Goal: Information Seeking & Learning: Learn about a topic

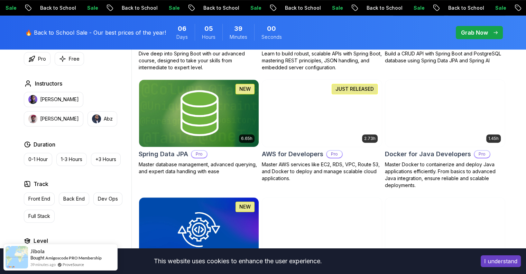
scroll to position [289, 0]
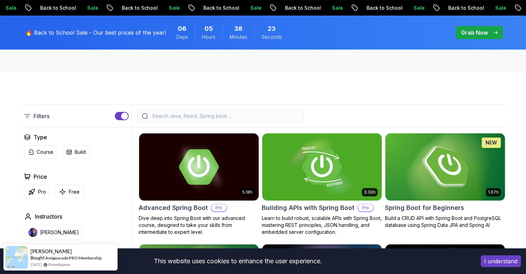
scroll to position [126, 0]
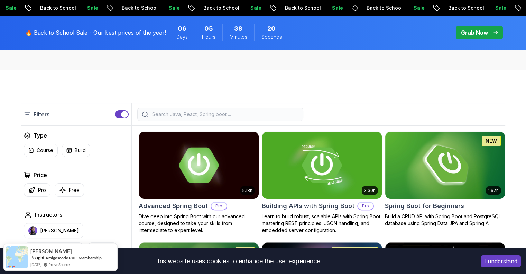
click at [451, 167] on img at bounding box center [445, 165] width 126 height 70
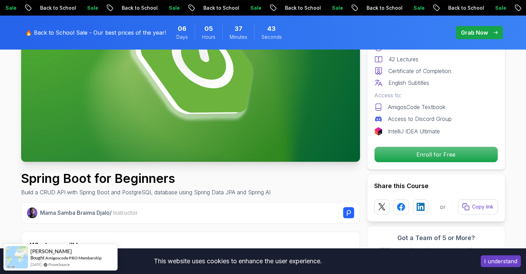
scroll to position [127, 0]
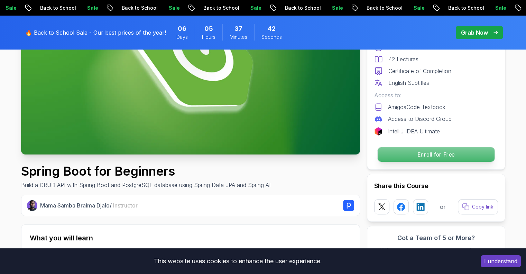
click at [457, 157] on p "Enroll for Free" at bounding box center [436, 154] width 117 height 15
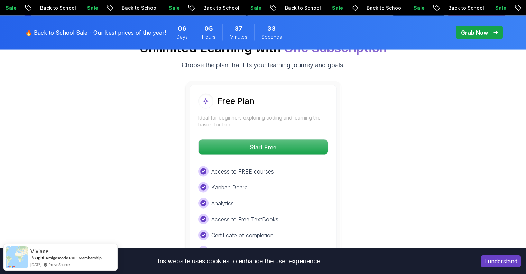
scroll to position [1434, 0]
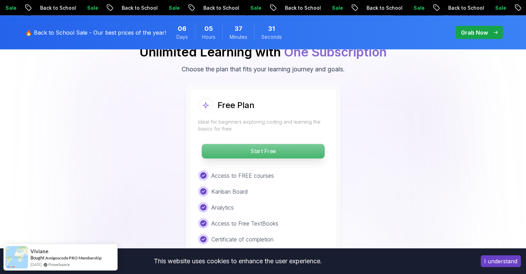
click at [256, 144] on p "Start Free" at bounding box center [263, 151] width 123 height 15
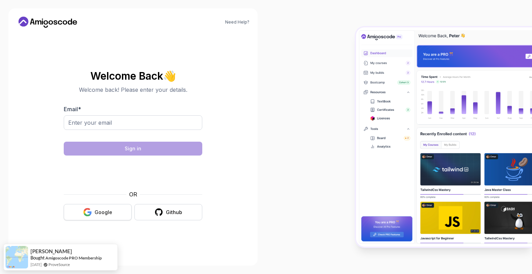
click at [109, 211] on div "Google" at bounding box center [103, 212] width 18 height 7
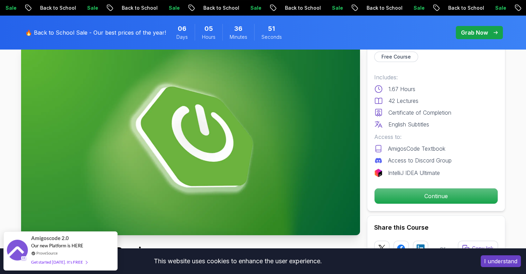
scroll to position [37, 0]
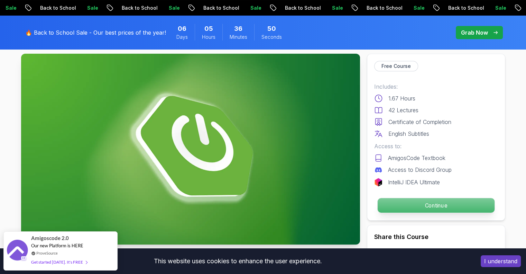
click at [439, 204] on p "Continue" at bounding box center [436, 205] width 117 height 15
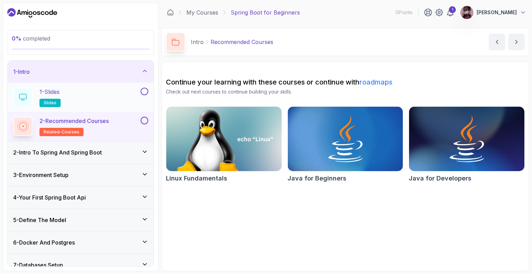
click at [146, 95] on button "1 - Slides slides" at bounding box center [80, 97] width 135 height 19
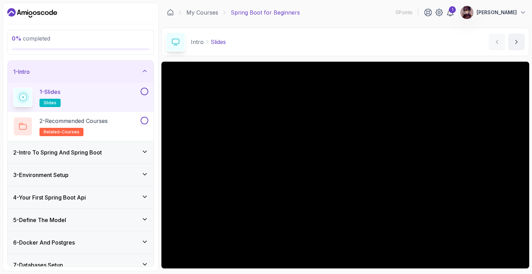
click at [144, 146] on div "2 - Intro To Spring And Spring Boot" at bounding box center [81, 152] width 146 height 22
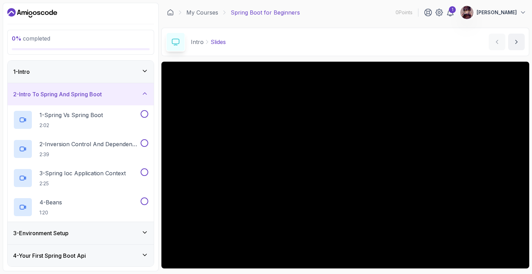
click at [147, 90] on icon at bounding box center [144, 93] width 7 height 7
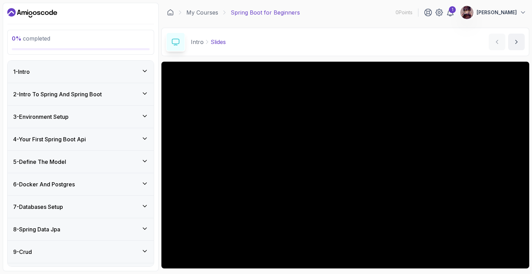
click at [144, 72] on icon at bounding box center [144, 70] width 7 height 7
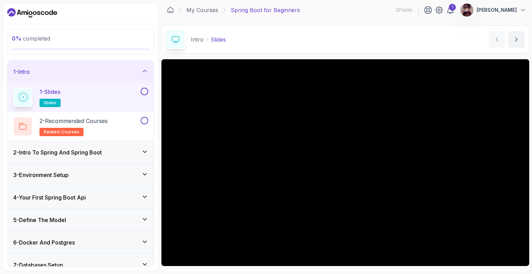
scroll to position [45, 0]
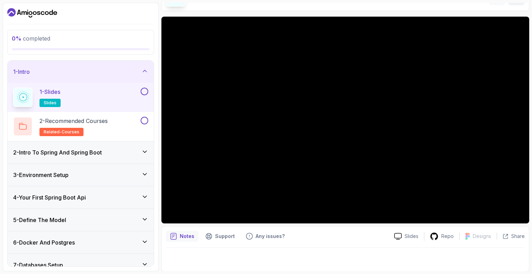
click at [183, 233] on p "Notes" at bounding box center [187, 236] width 15 height 7
click at [441, 234] on div "Repo" at bounding box center [441, 236] width 35 height 9
click at [139, 125] on button "2 - Recommended Courses related-courses" at bounding box center [80, 126] width 135 height 19
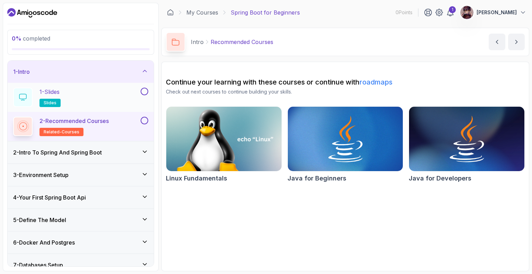
click at [145, 95] on button "1 - Slides slides" at bounding box center [80, 97] width 135 height 19
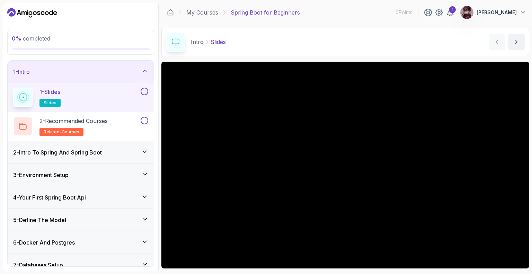
scroll to position [45, 0]
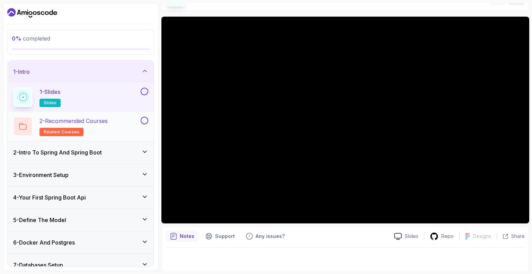
click at [130, 124] on div "2 - Recommended Courses related-courses" at bounding box center [76, 126] width 126 height 19
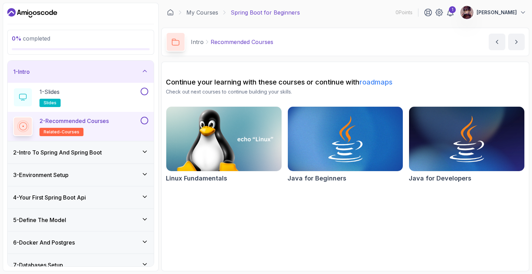
click at [144, 146] on div "2 - Intro To Spring And Spring Boot" at bounding box center [81, 152] width 146 height 22
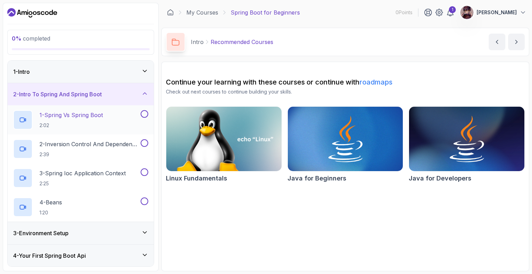
click at [142, 108] on div "1 - Spring Vs Spring Boot 2:02" at bounding box center [81, 119] width 146 height 29
click at [85, 126] on p "2:02" at bounding box center [70, 125] width 63 height 7
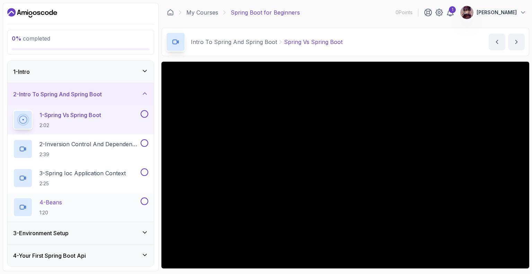
click at [13, 110] on button "1 - Spring Vs Spring Boot 2:02" at bounding box center [80, 119] width 135 height 19
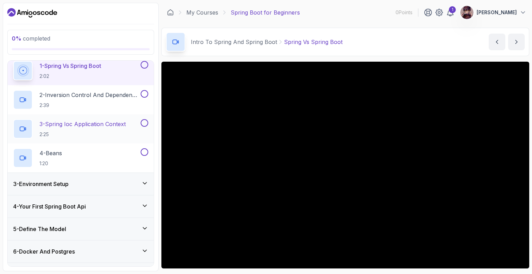
scroll to position [77, 0]
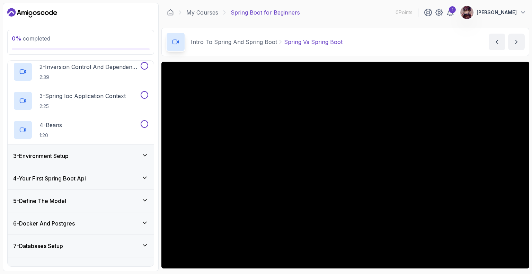
click at [145, 158] on div "3 - Environment Setup" at bounding box center [80, 156] width 135 height 8
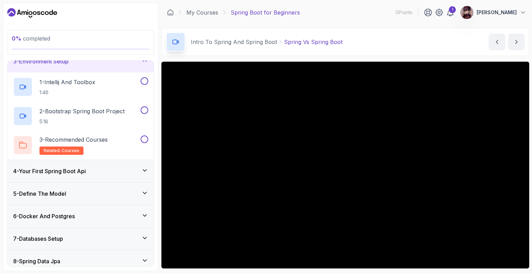
scroll to position [59, 0]
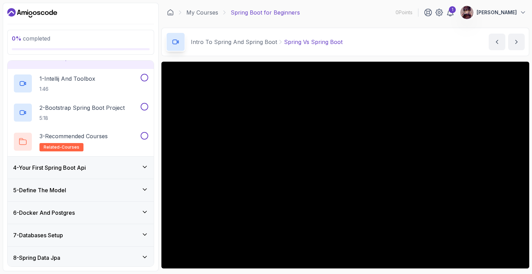
click at [145, 167] on icon at bounding box center [144, 166] width 7 height 7
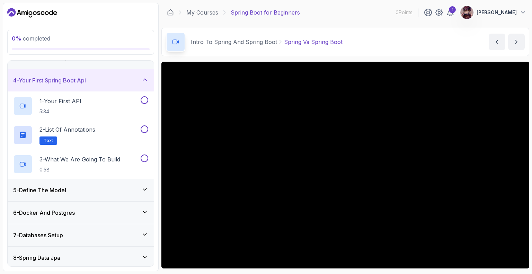
click at [145, 190] on icon at bounding box center [144, 189] width 7 height 7
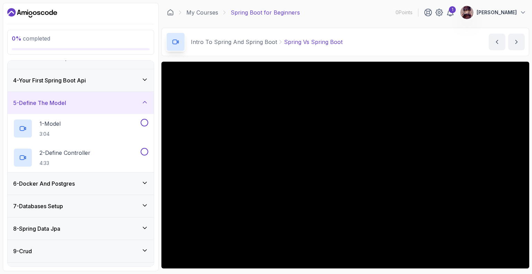
click at [145, 186] on div "6 - Docker And Postgres" at bounding box center [80, 183] width 135 height 8
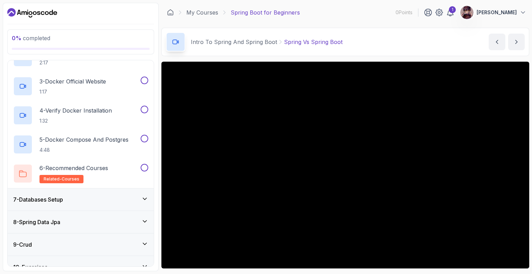
scroll to position [181, 0]
click at [142, 199] on icon at bounding box center [144, 198] width 7 height 7
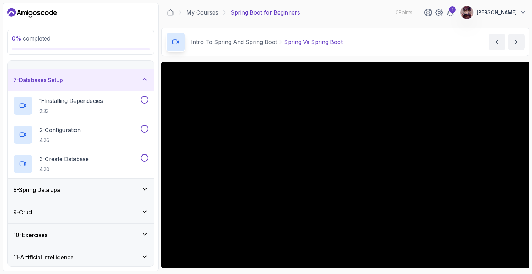
scroll to position [127, 0]
click at [146, 195] on div "8 - Spring Data Jpa" at bounding box center [81, 189] width 146 height 22
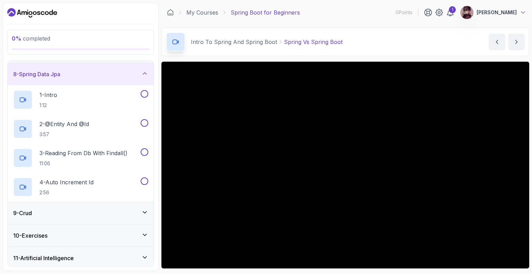
scroll to position [160, 0]
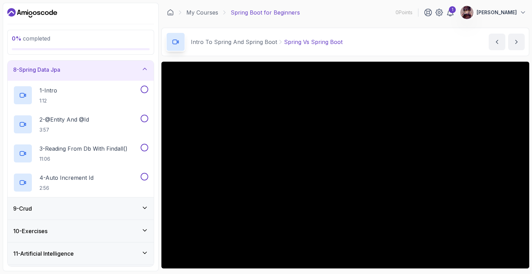
click at [143, 214] on div "9 - Crud" at bounding box center [81, 208] width 146 height 22
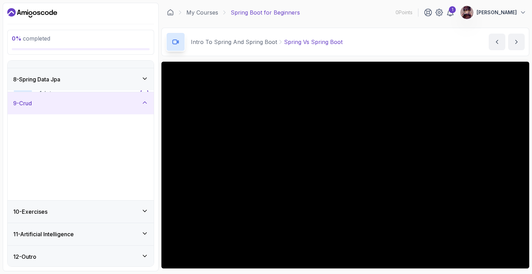
scroll to position [150, 0]
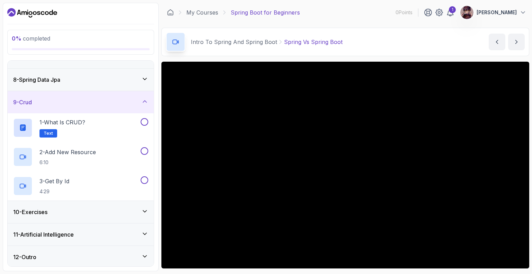
click at [137, 213] on div "10 - Exercises" at bounding box center [80, 212] width 135 height 8
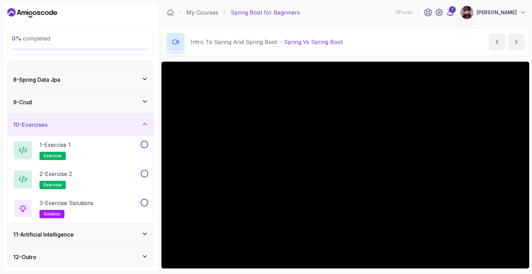
click at [140, 241] on div "11 - Artificial Intelligence" at bounding box center [81, 234] width 146 height 22
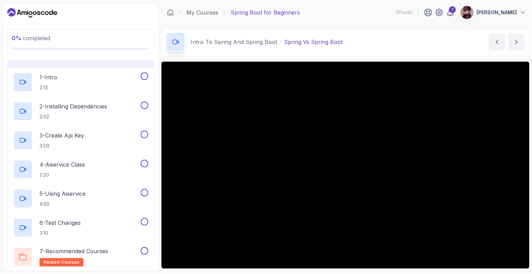
scroll to position [266, 0]
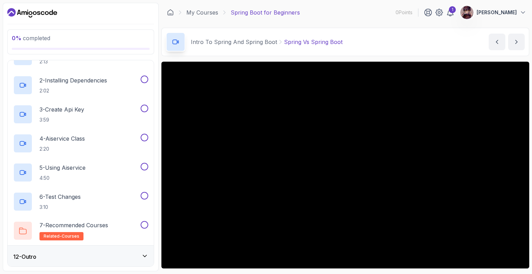
click at [138, 260] on div "12 - Outro" at bounding box center [81, 256] width 146 height 22
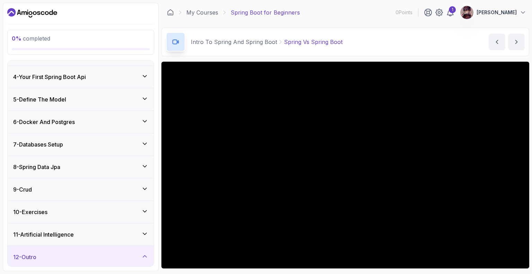
scroll to position [120, 0]
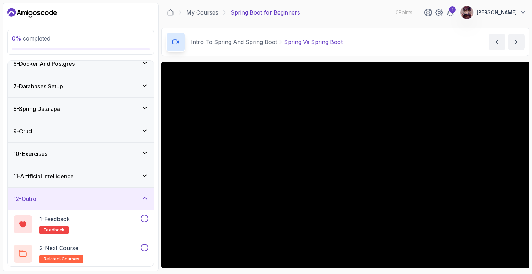
click at [139, 199] on div "12 - Outro" at bounding box center [80, 199] width 135 height 8
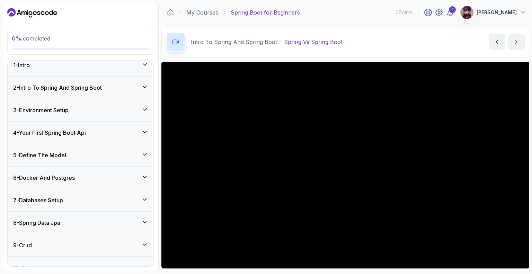
scroll to position [0, 0]
